Goal: Navigation & Orientation: Find specific page/section

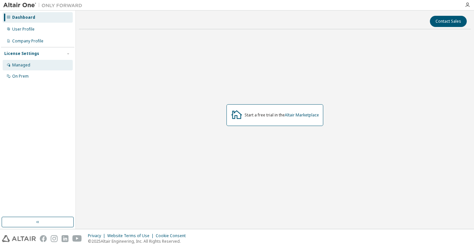
click at [40, 65] on div "Managed" at bounding box center [38, 65] width 70 height 11
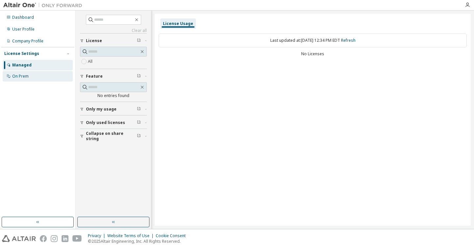
click at [39, 77] on div "On Prem" at bounding box center [38, 76] width 70 height 11
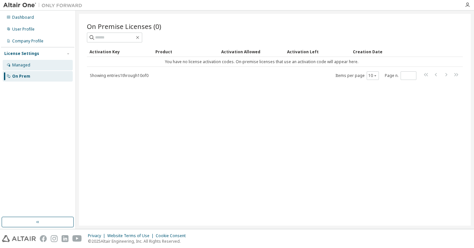
click at [40, 66] on div "Managed" at bounding box center [38, 65] width 70 height 11
